Goal: Task Accomplishment & Management: Manage account settings

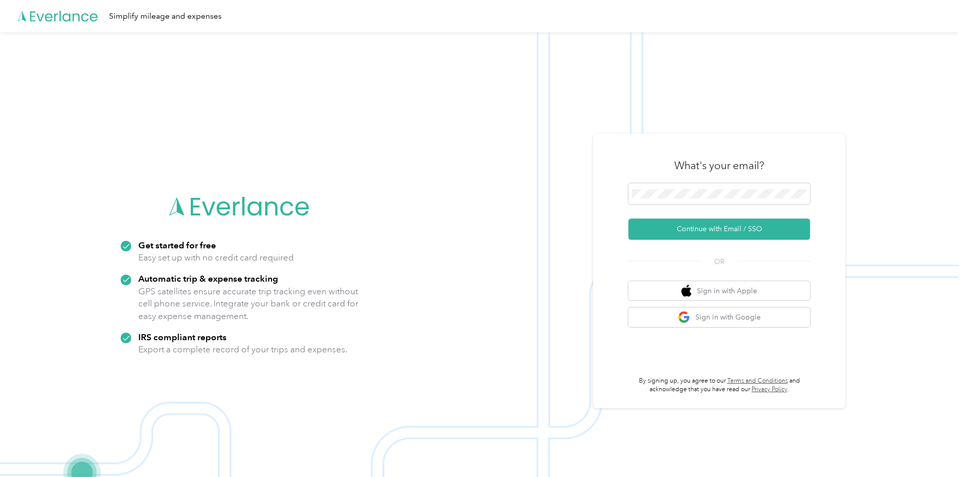
scroll to position [32, 0]
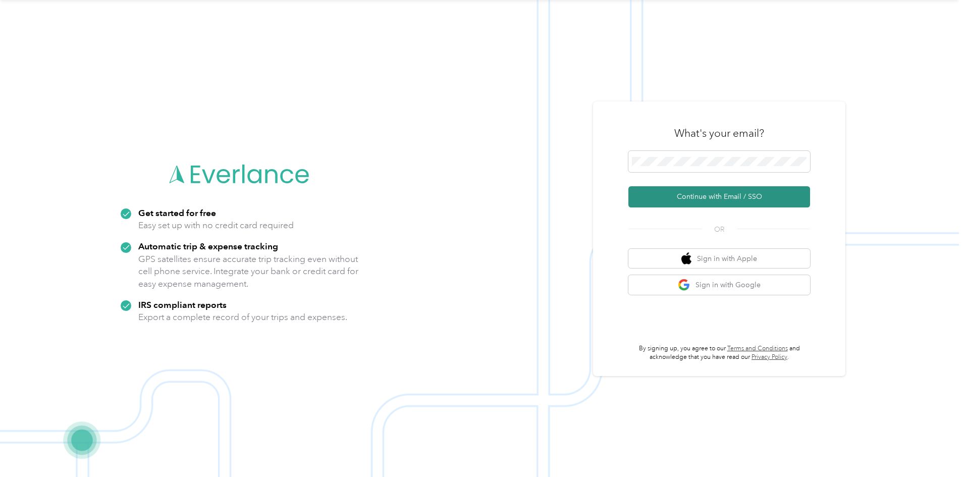
click at [742, 192] on button "Continue with Email / SSO" at bounding box center [719, 196] width 182 height 21
click at [707, 197] on button "Continue with Email / SSO" at bounding box center [719, 196] width 182 height 21
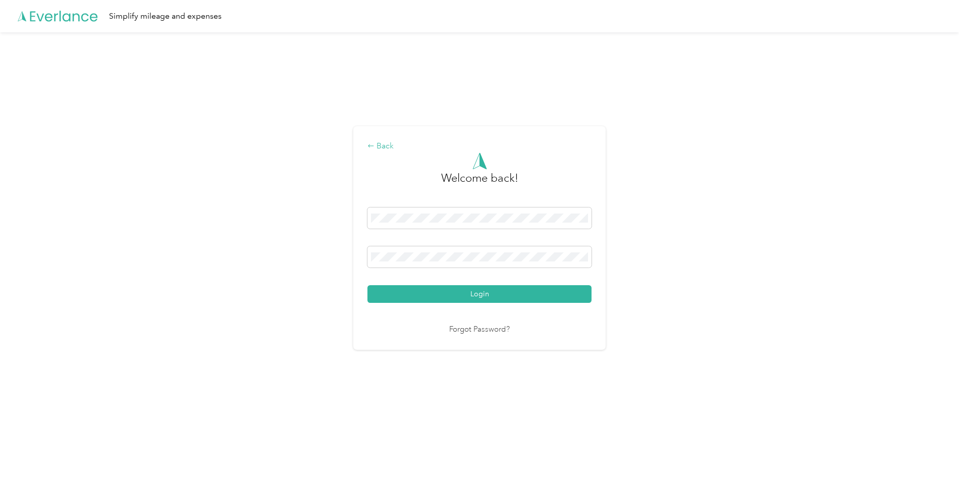
click at [386, 144] on div "Back" at bounding box center [479, 146] width 224 height 12
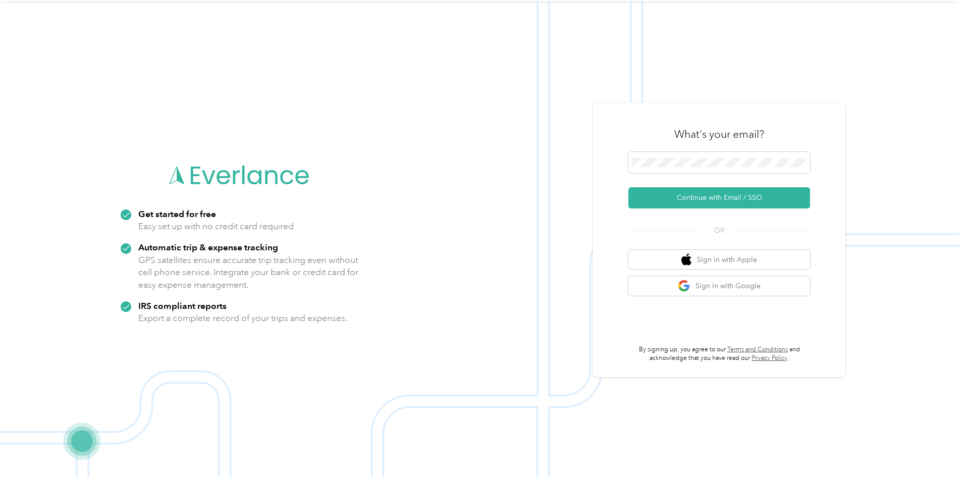
scroll to position [32, 0]
click at [618, 162] on div "What's your email? Continue with Email / SSO OR Sign in with Apple Sign in with…" at bounding box center [719, 238] width 252 height 275
click at [697, 194] on button "Continue with Email / SSO" at bounding box center [719, 196] width 182 height 21
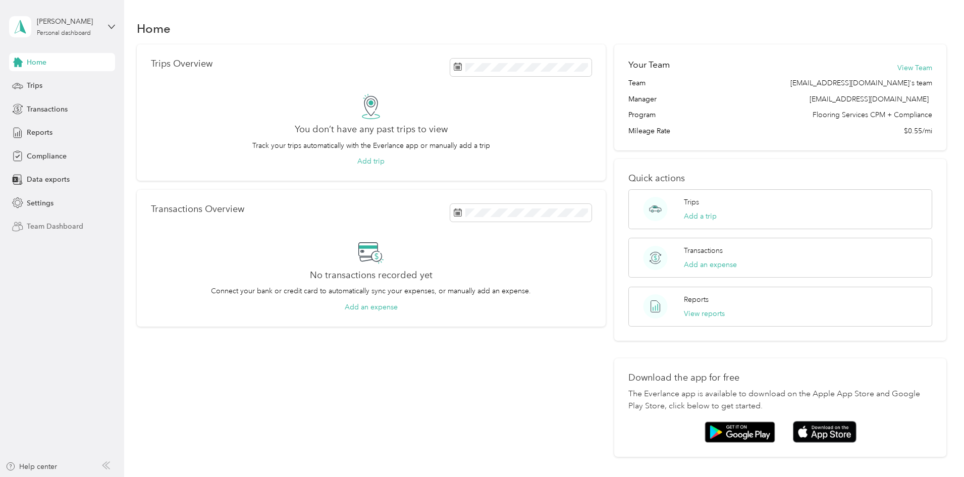
click at [65, 228] on span "Team Dashboard" at bounding box center [55, 226] width 57 height 11
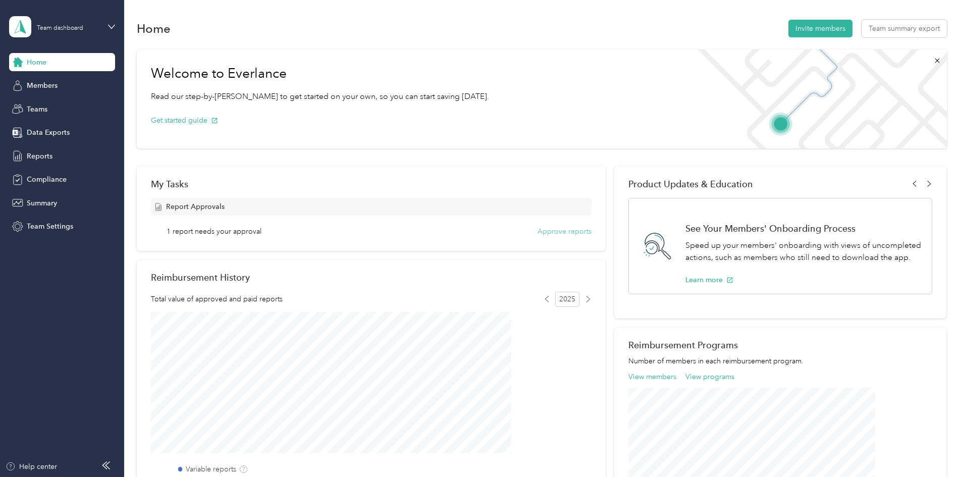
click at [566, 229] on button "Approve reports" at bounding box center [564, 231] width 54 height 11
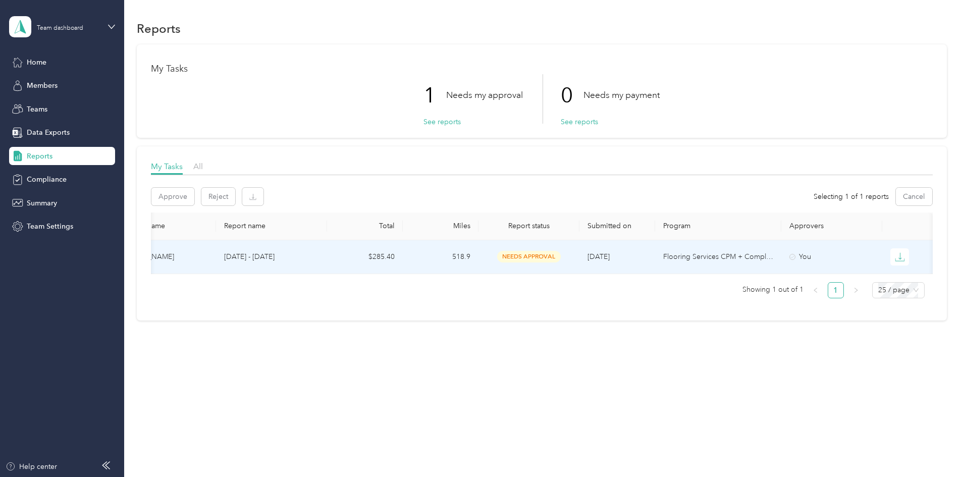
scroll to position [0, 188]
click at [194, 197] on button "Approve" at bounding box center [172, 197] width 43 height 18
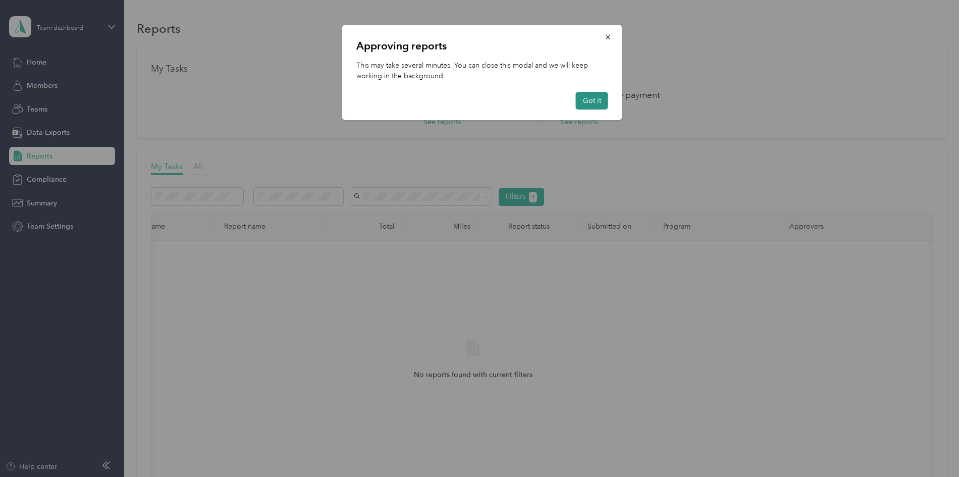
click at [592, 101] on button "Got it" at bounding box center [592, 101] width 32 height 18
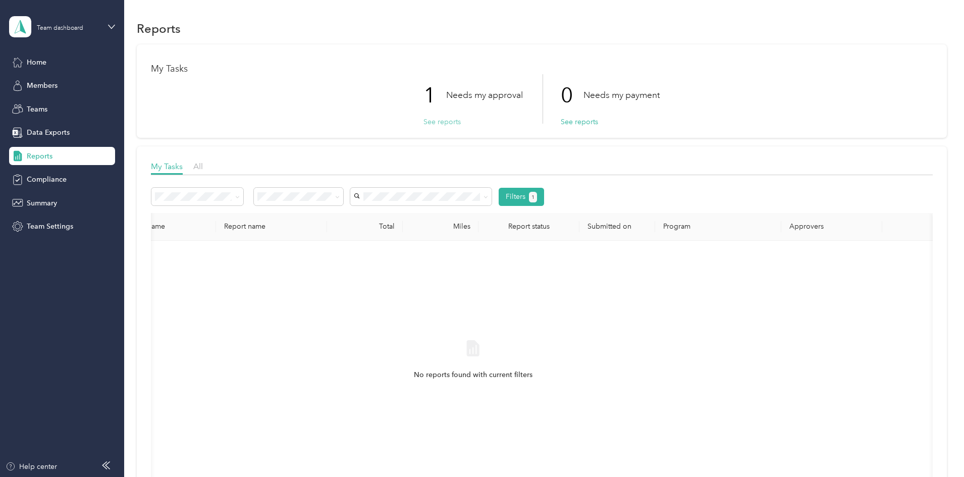
click at [442, 122] on button "See reports" at bounding box center [441, 122] width 37 height 11
click at [440, 122] on button "See reports" at bounding box center [441, 122] width 37 height 11
